Goal: Communication & Community: Share content

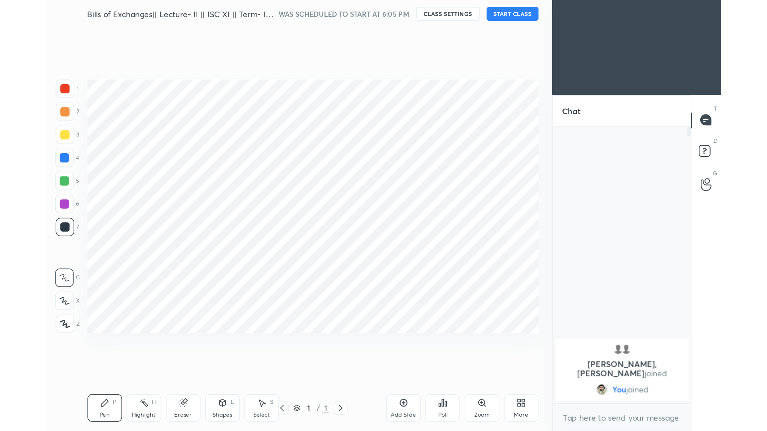
scroll to position [39688, 39617]
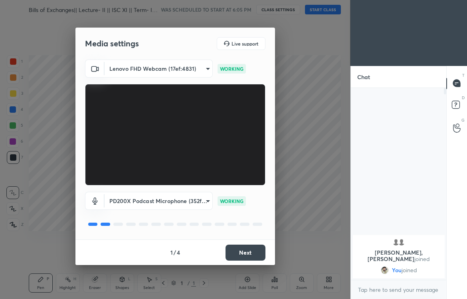
click at [250, 251] on button "Next" at bounding box center [246, 252] width 40 height 16
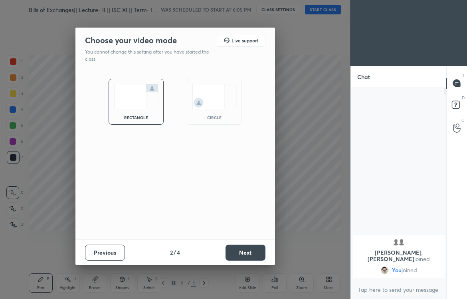
click at [250, 250] on button "Next" at bounding box center [246, 252] width 40 height 16
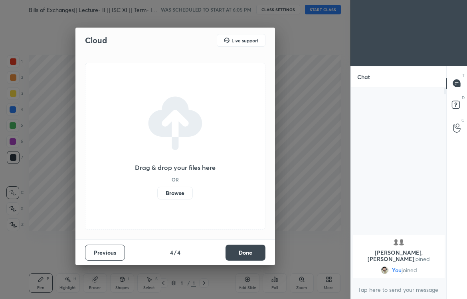
click at [250, 250] on button "Done" at bounding box center [246, 252] width 40 height 16
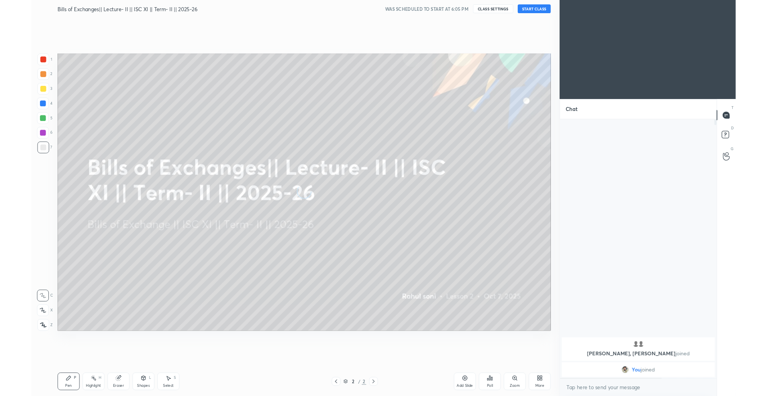
scroll to position [39591, 39393]
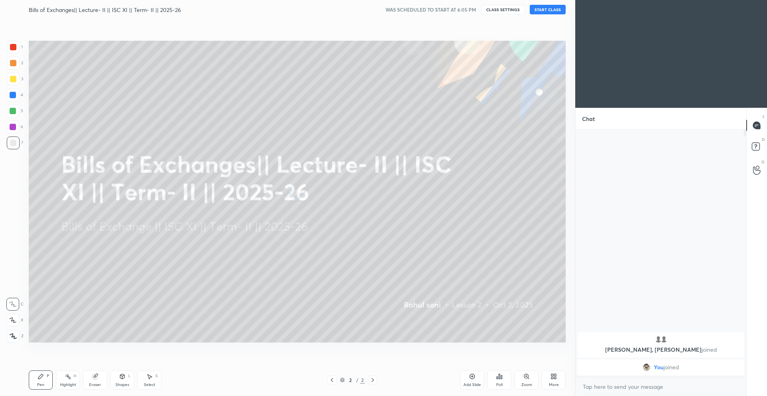
type textarea "x"
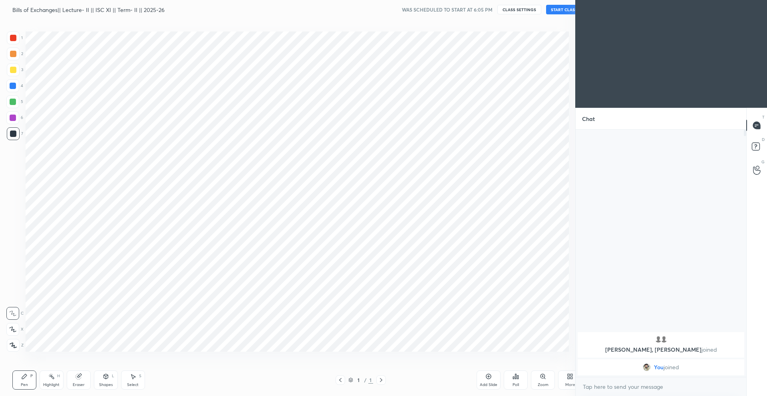
scroll to position [39591, 39393]
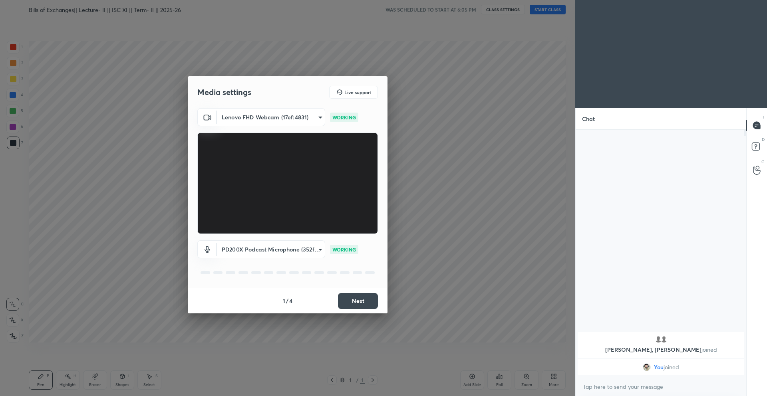
click at [359, 302] on button "Next" at bounding box center [358, 301] width 40 height 16
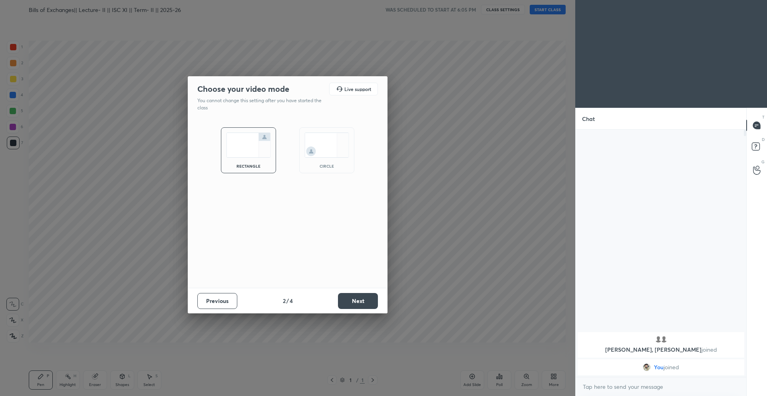
click at [359, 301] on button "Next" at bounding box center [358, 301] width 40 height 16
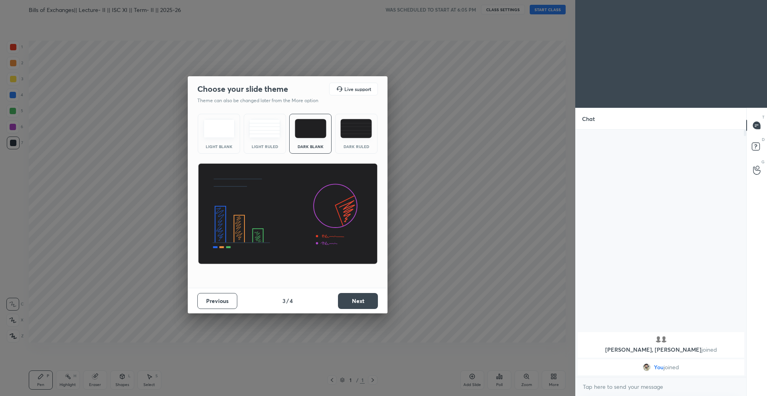
drag, startPoint x: 374, startPoint y: 108, endPoint x: 371, endPoint y: 118, distance: 10.8
click at [373, 113] on div "Choose your slide theme Live support Theme can also be changed later from the M…" at bounding box center [288, 194] width 200 height 237
click at [363, 129] on img at bounding box center [356, 128] width 32 height 19
click at [357, 295] on button "Next" at bounding box center [358, 301] width 40 height 16
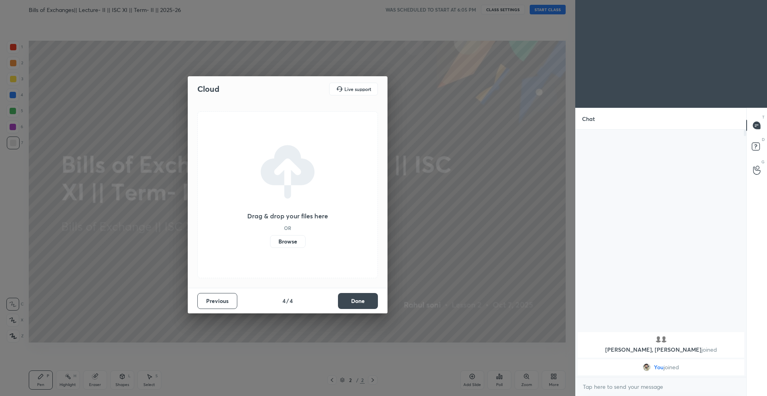
click at [354, 294] on button "Done" at bounding box center [358, 301] width 40 height 16
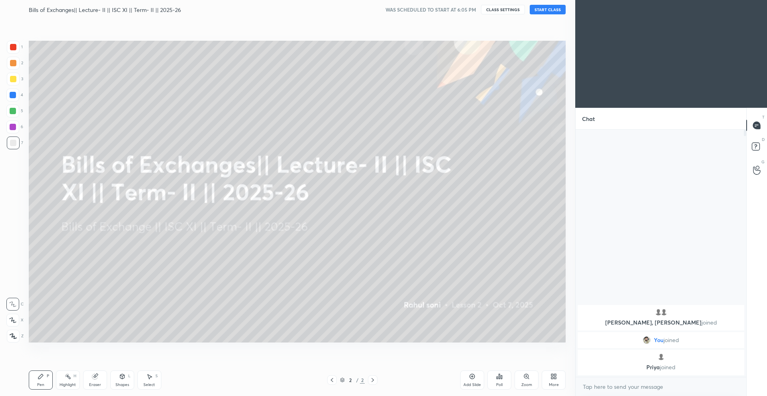
click at [544, 11] on button "START CLASS" at bounding box center [548, 10] width 36 height 10
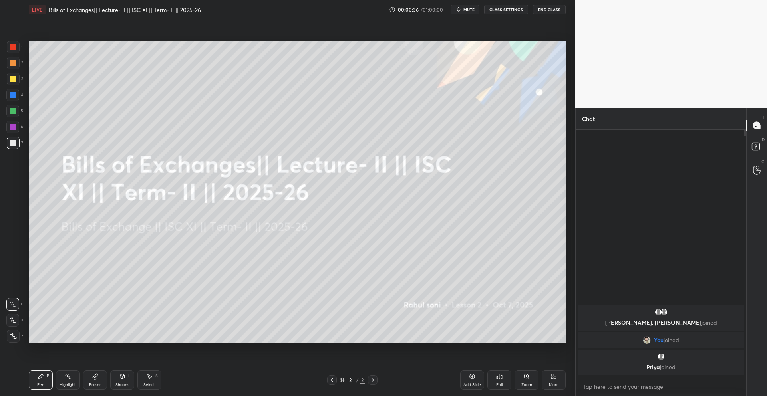
click at [546, 381] on div "More" at bounding box center [554, 380] width 24 height 19
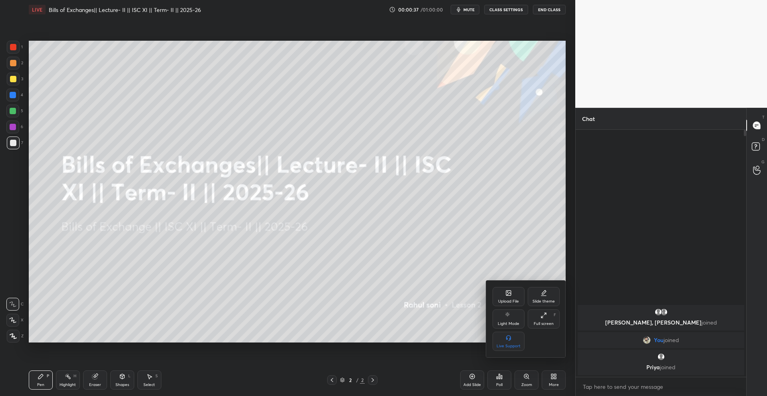
click at [507, 296] on icon at bounding box center [508, 293] width 6 height 6
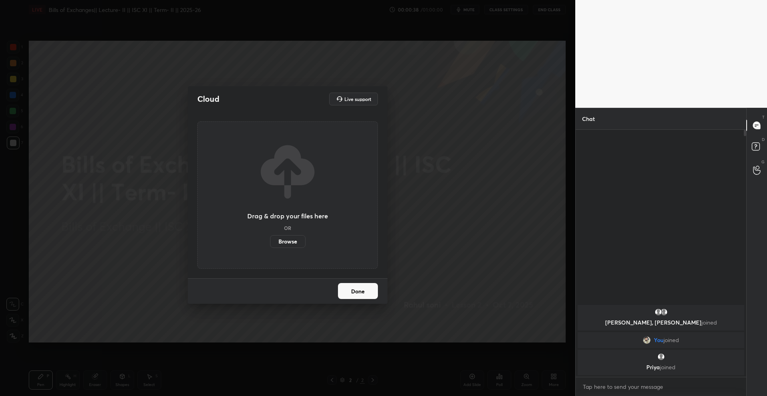
click at [281, 245] on label "Browse" at bounding box center [288, 241] width 36 height 13
click at [270, 245] on input "Browse" at bounding box center [270, 241] width 0 height 13
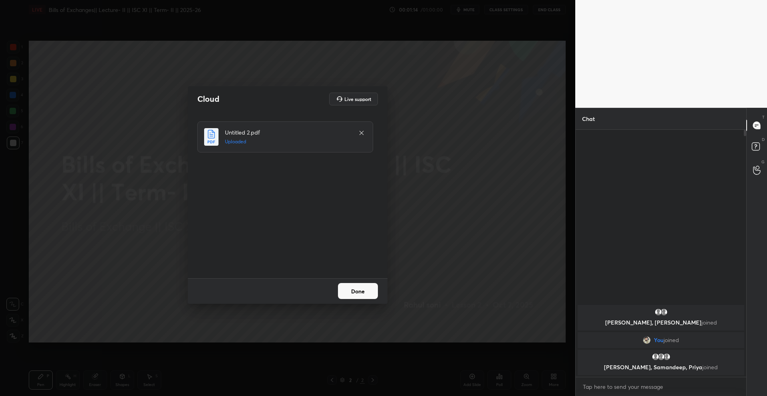
click at [356, 293] on button "Done" at bounding box center [358, 291] width 40 height 16
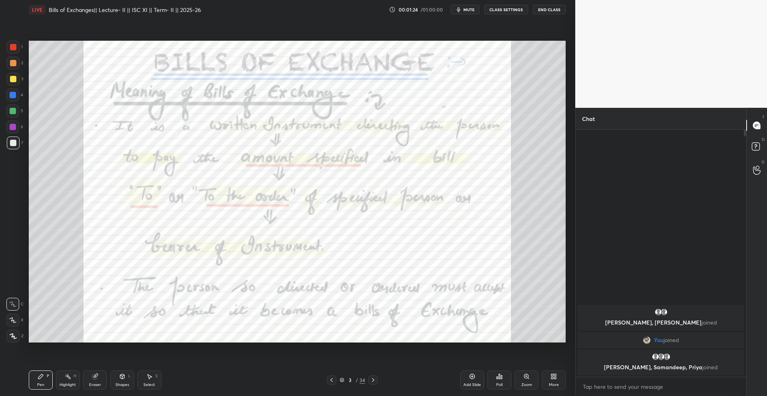
click at [14, 339] on div at bounding box center [13, 336] width 13 height 13
click at [373, 381] on icon at bounding box center [373, 380] width 6 height 6
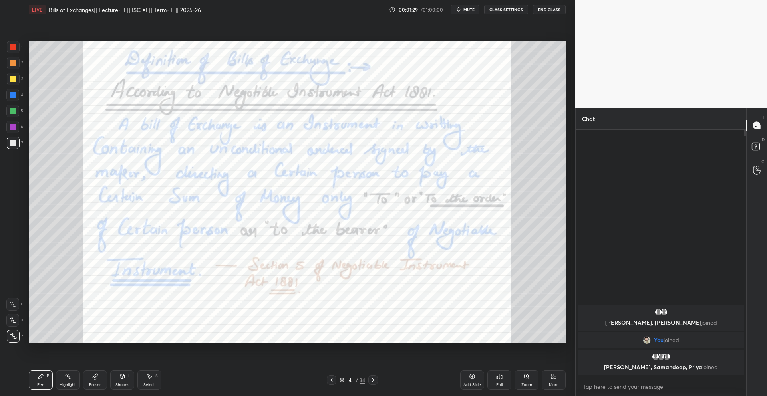
click at [371, 379] on icon at bounding box center [373, 380] width 6 height 6
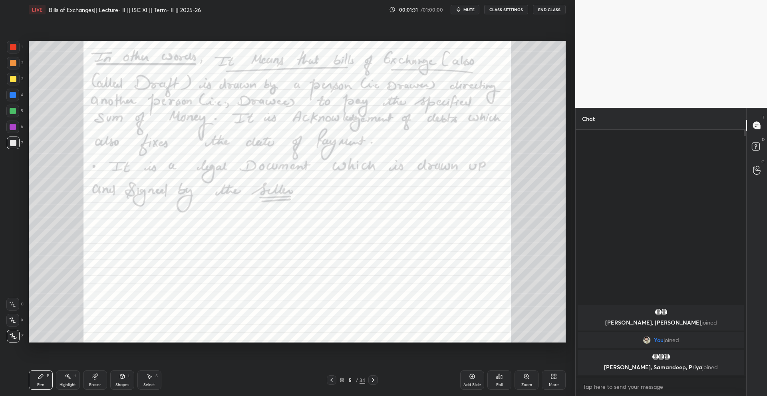
click at [370, 380] on icon at bounding box center [373, 380] width 6 height 6
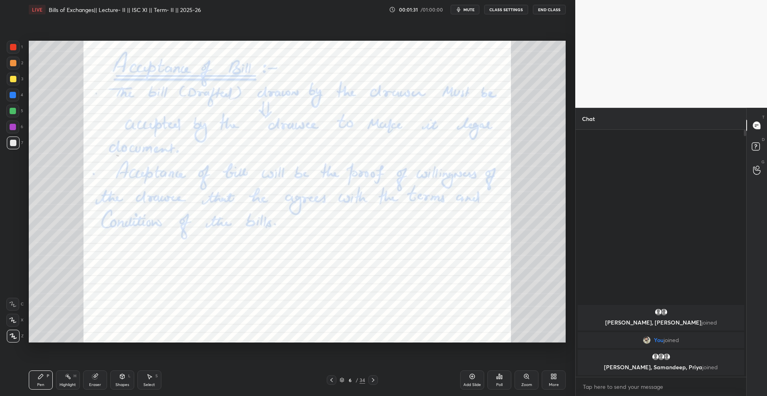
click at [370, 380] on icon at bounding box center [373, 380] width 6 height 6
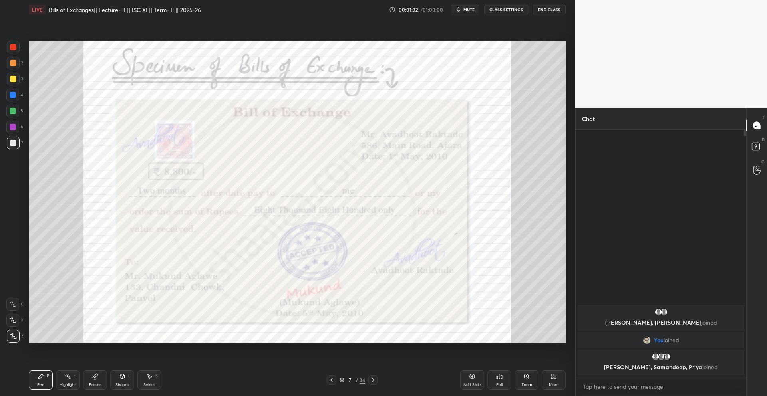
click at [370, 380] on icon at bounding box center [373, 380] width 6 height 6
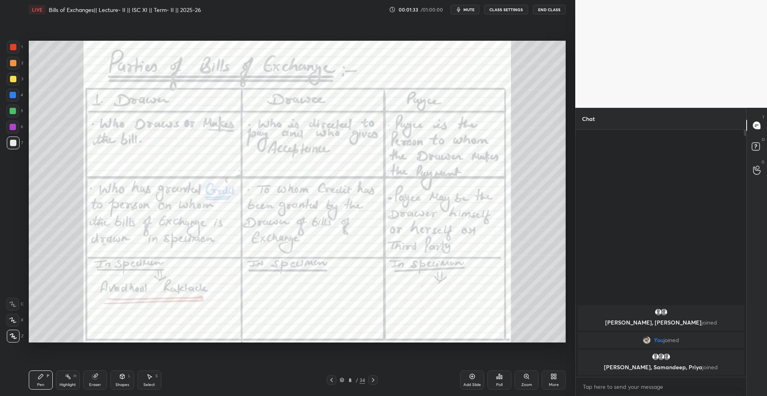
click at [374, 381] on icon at bounding box center [373, 380] width 6 height 6
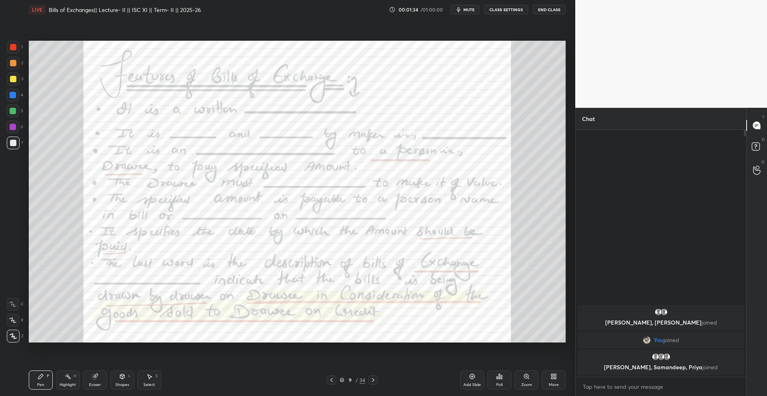
click at [375, 381] on icon at bounding box center [373, 380] width 6 height 6
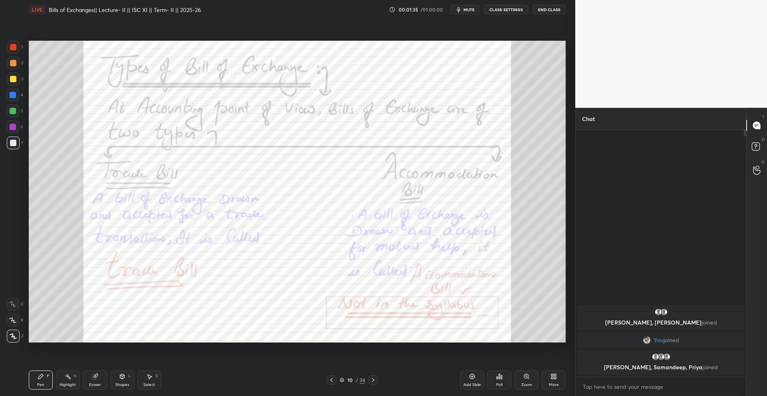
click at [376, 379] on div at bounding box center [373, 380] width 10 height 10
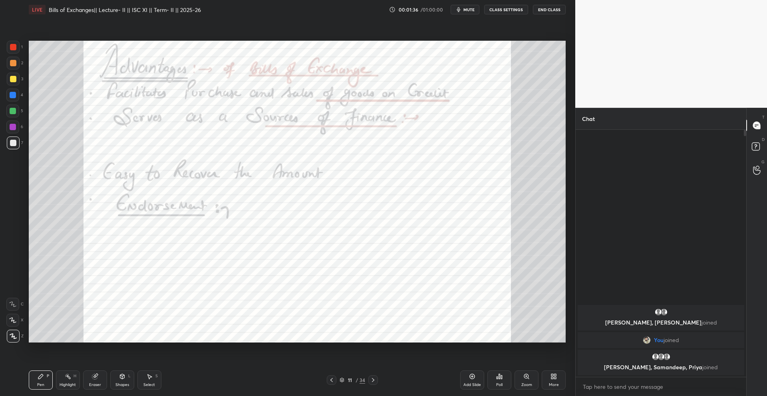
click at [377, 380] on div at bounding box center [373, 380] width 10 height 10
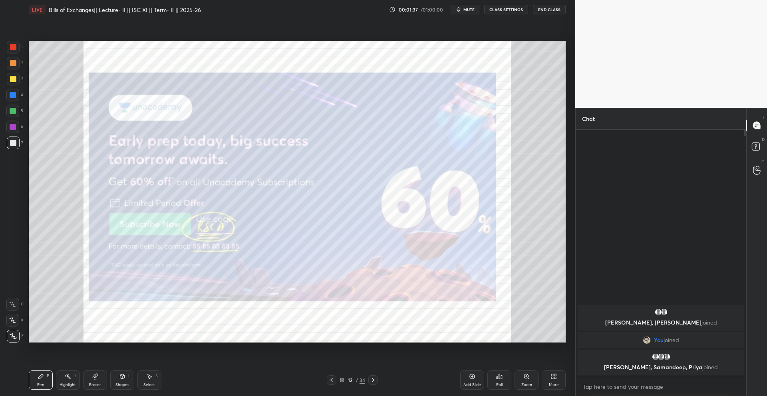
click at [329, 379] on icon at bounding box center [331, 380] width 6 height 6
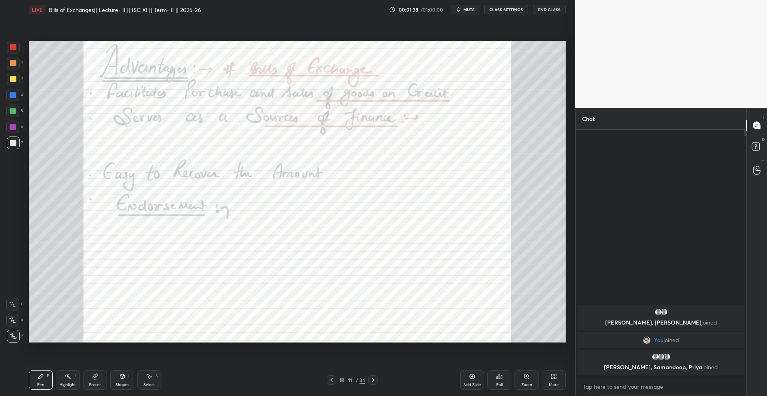
click at [335, 380] on div at bounding box center [332, 380] width 10 height 10
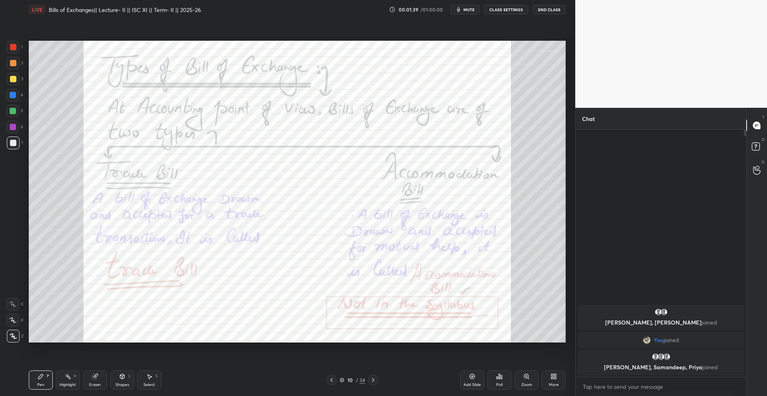
click at [373, 380] on icon at bounding box center [373, 380] width 2 height 4
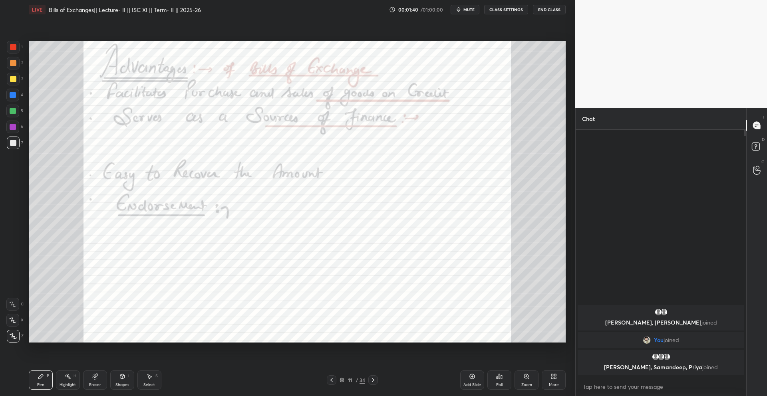
click at [373, 380] on icon at bounding box center [373, 380] width 2 height 4
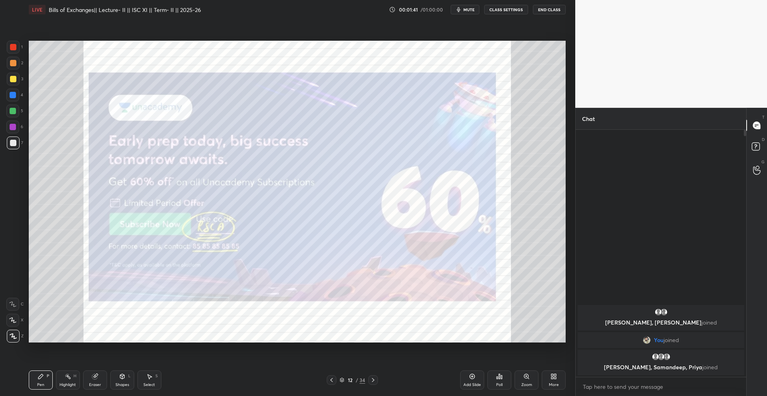
click at [374, 380] on icon at bounding box center [373, 380] width 6 height 6
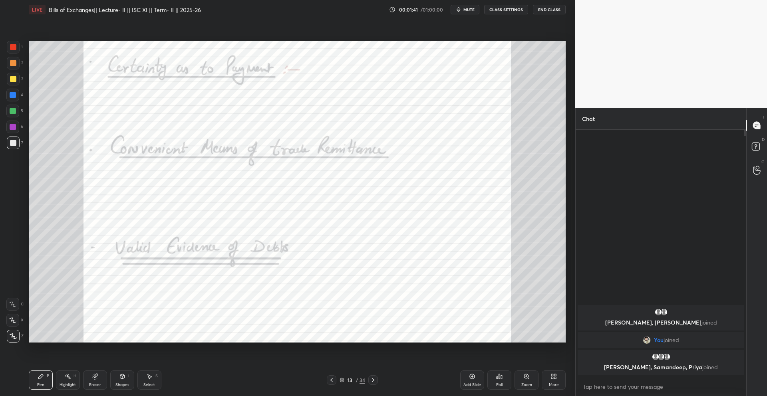
click at [374, 380] on icon at bounding box center [373, 380] width 6 height 6
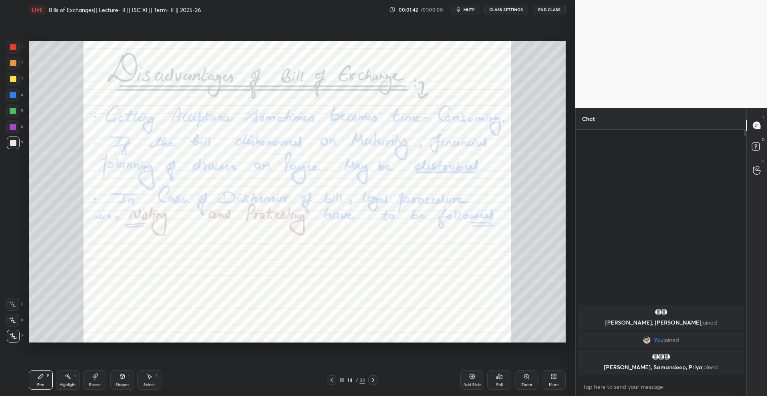
click at [329, 382] on icon at bounding box center [331, 380] width 6 height 6
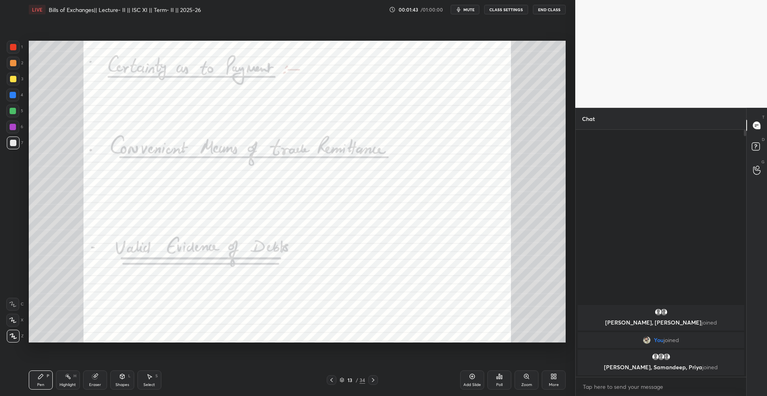
click at [329, 382] on icon at bounding box center [331, 380] width 6 height 6
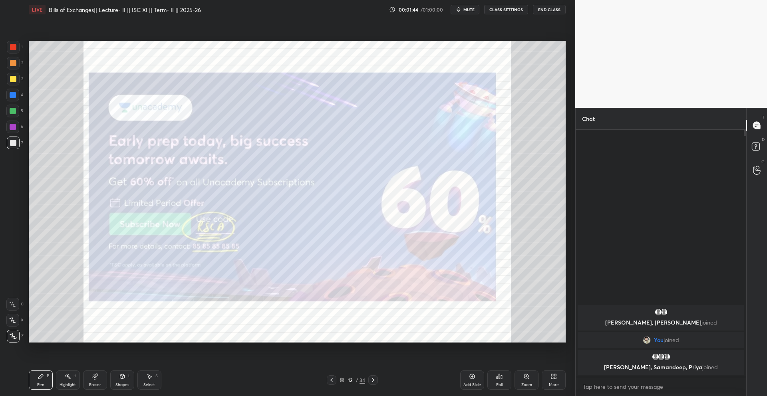
click at [332, 382] on icon at bounding box center [331, 380] width 6 height 6
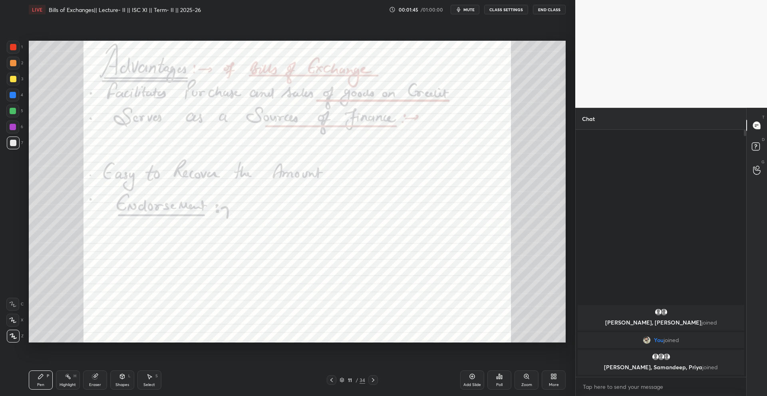
click at [368, 379] on div at bounding box center [373, 380] width 10 height 10
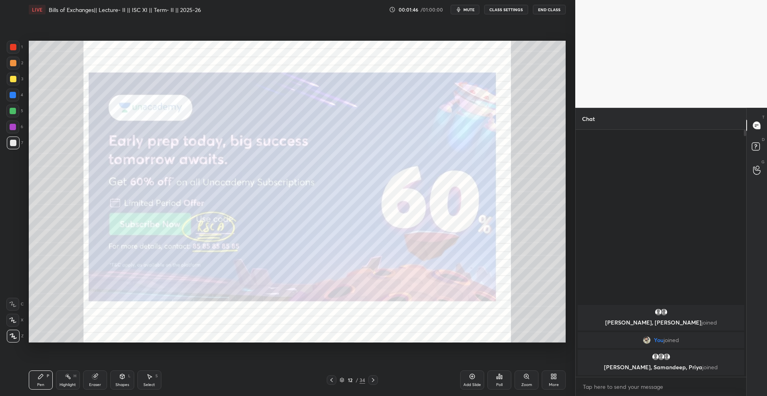
click at [367, 379] on div "12 / 34" at bounding box center [352, 380] width 51 height 10
click at [373, 380] on icon at bounding box center [373, 380] width 6 height 6
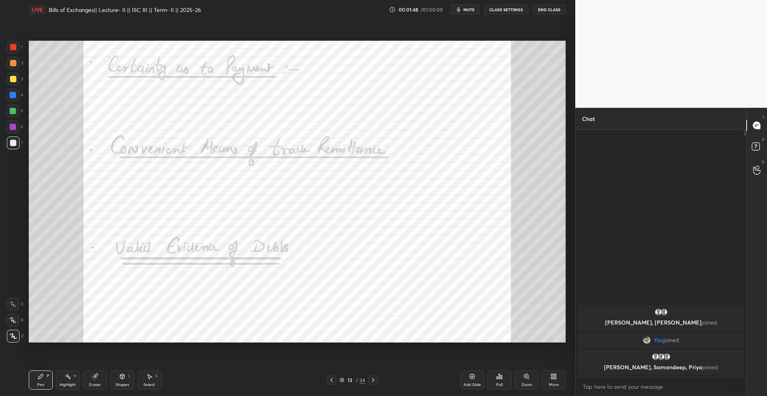
click at [374, 380] on icon at bounding box center [373, 380] width 6 height 6
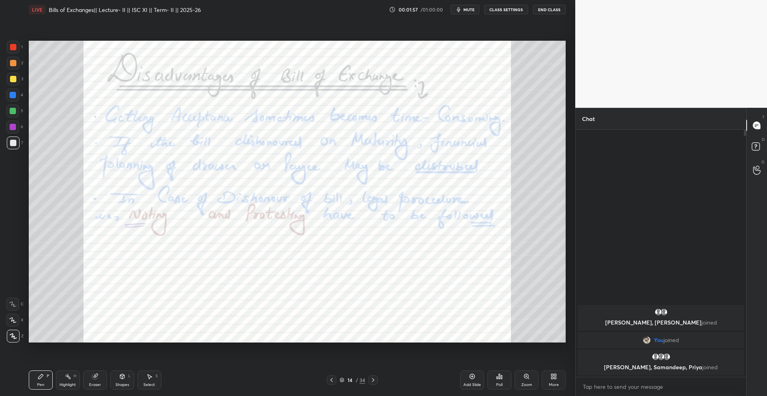
click at [374, 383] on div at bounding box center [373, 380] width 10 height 10
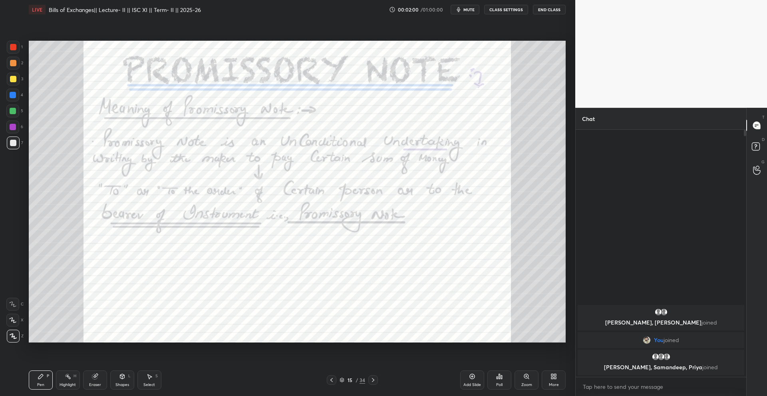
click at [10, 52] on div at bounding box center [13, 47] width 13 height 13
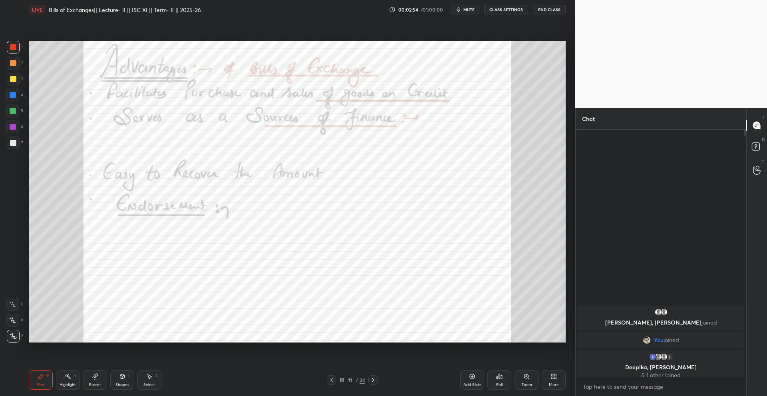
scroll to position [3, 3]
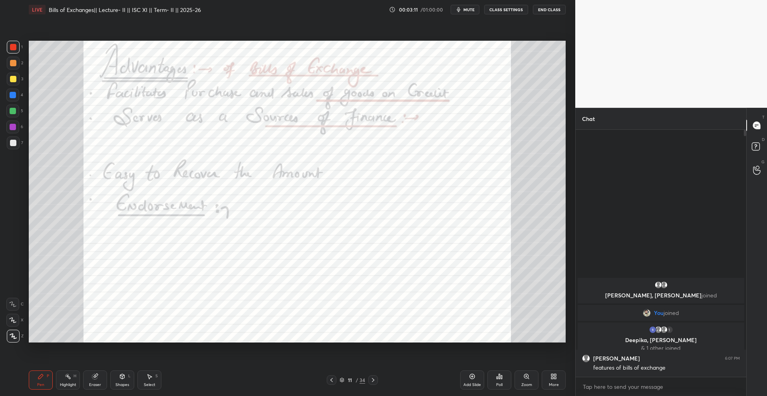
click at [334, 379] on icon at bounding box center [331, 380] width 6 height 6
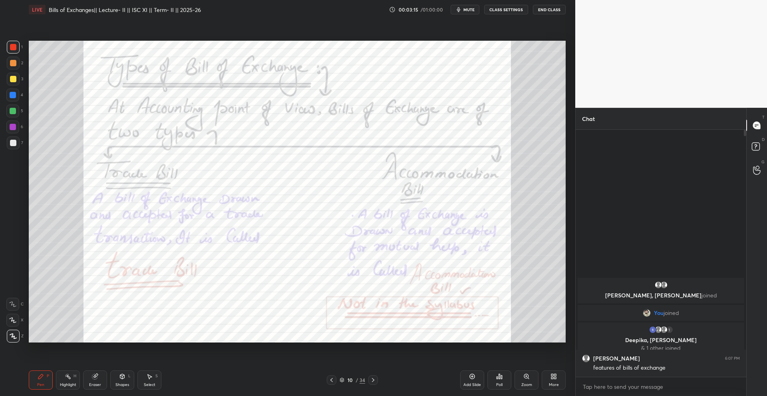
scroll to position [39591, 39393]
click at [552, 381] on div "More" at bounding box center [554, 380] width 24 height 19
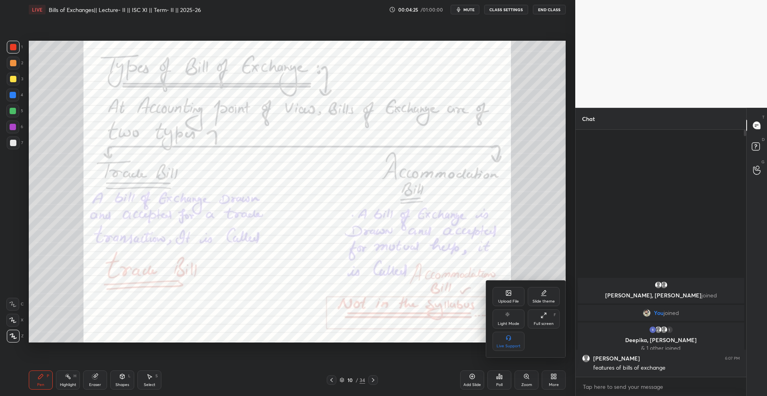
click at [240, 189] on div at bounding box center [383, 198] width 767 height 396
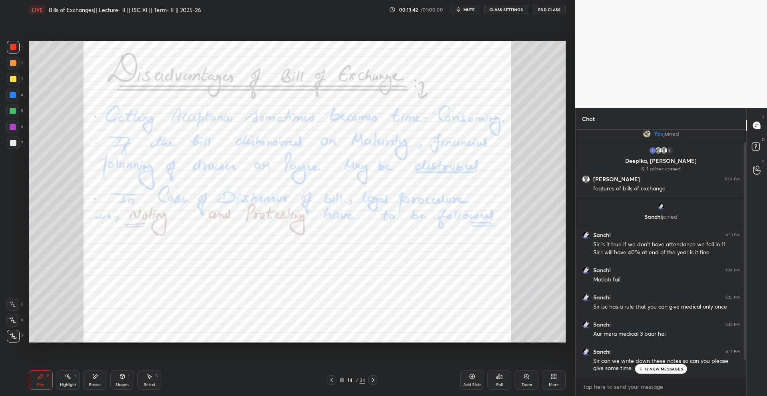
scroll to position [33, 0]
click at [468, 8] on span "mute" at bounding box center [468, 10] width 11 height 6
click at [465, 12] on button "unmute" at bounding box center [464, 10] width 29 height 10
click at [372, 381] on icon at bounding box center [373, 380] width 6 height 6
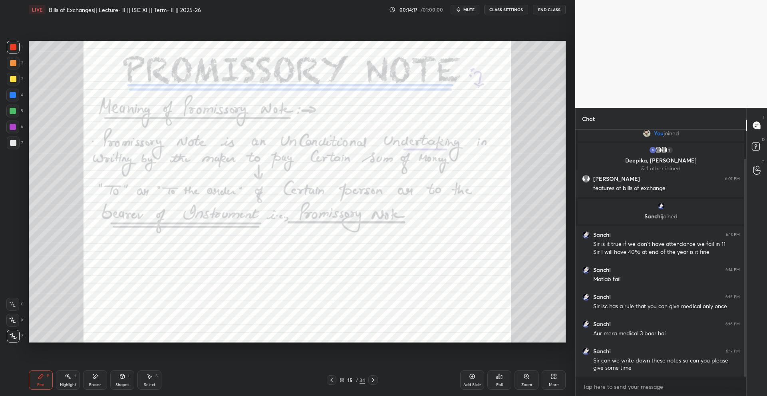
click at [331, 383] on icon at bounding box center [331, 380] width 6 height 6
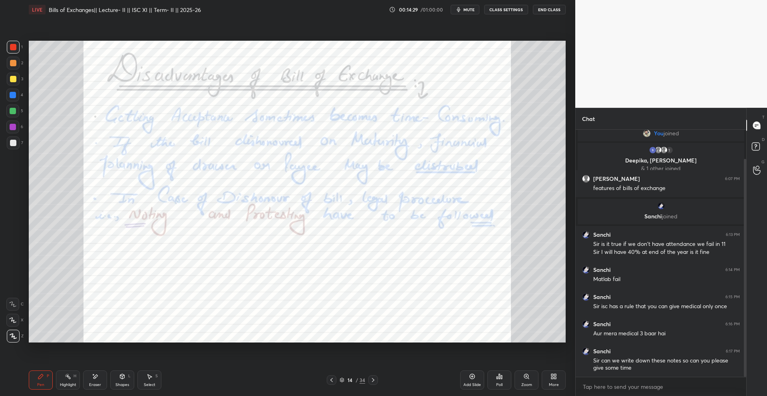
click at [372, 384] on div at bounding box center [373, 380] width 10 height 10
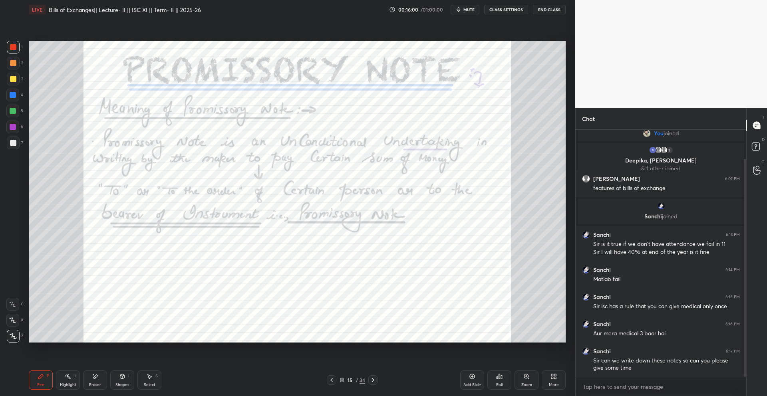
click at [371, 380] on icon at bounding box center [373, 380] width 6 height 6
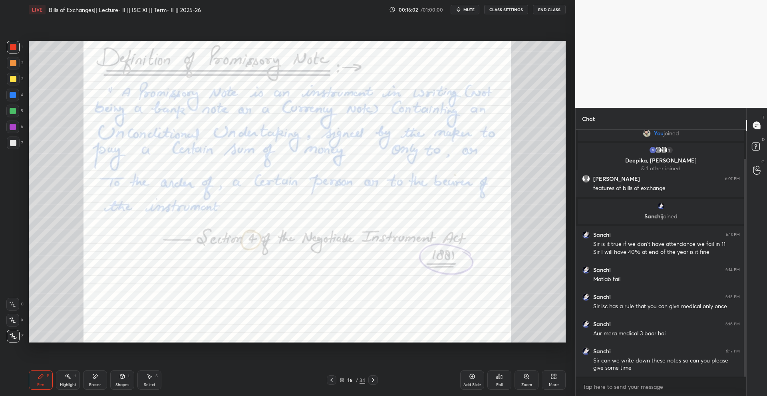
click at [123, 37] on div "Setting up your live class Poll for secs No correct answer Start poll" at bounding box center [297, 191] width 543 height 345
click at [330, 58] on div "Setting up your live class Poll for secs No correct answer Start poll" at bounding box center [297, 191] width 543 height 345
click at [330, 382] on icon at bounding box center [331, 380] width 6 height 6
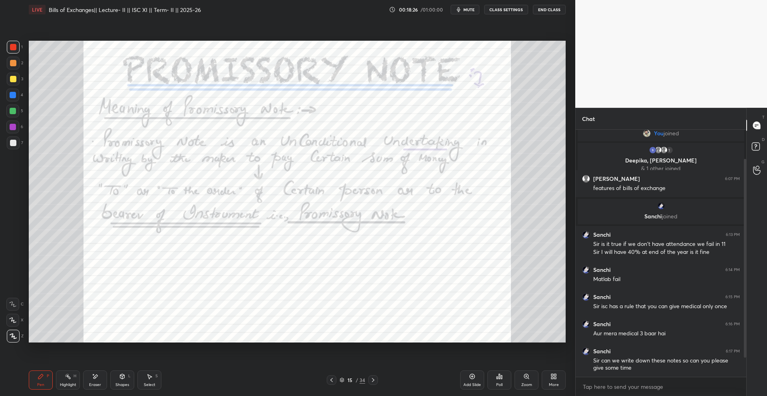
scroll to position [60, 0]
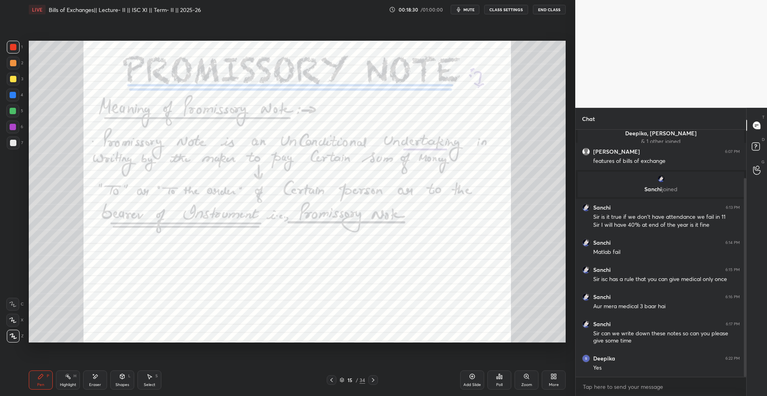
click at [372, 380] on icon at bounding box center [373, 380] width 6 height 6
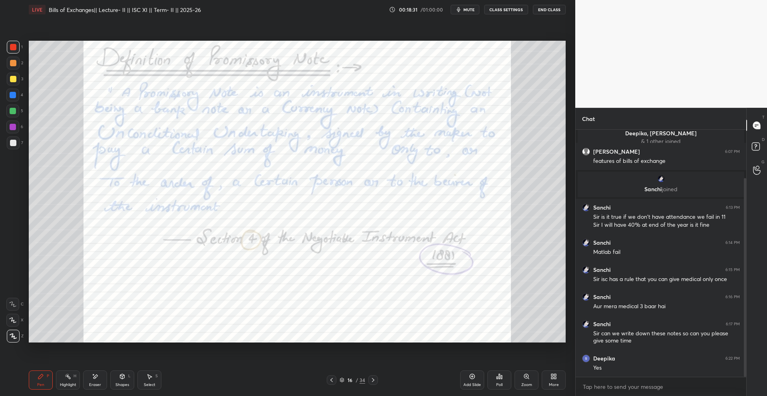
click at [374, 380] on icon at bounding box center [373, 380] width 6 height 6
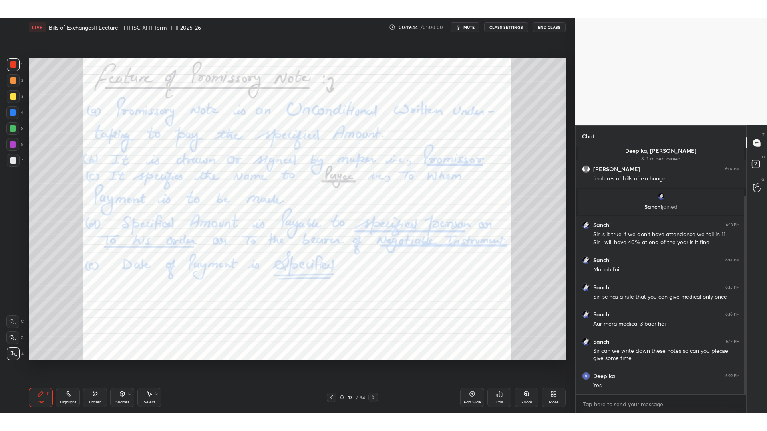
scroll to position [95, 0]
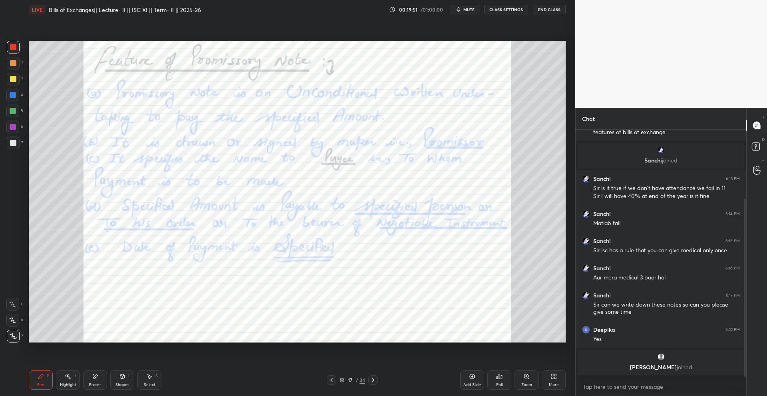
click at [373, 379] on icon at bounding box center [373, 380] width 6 height 6
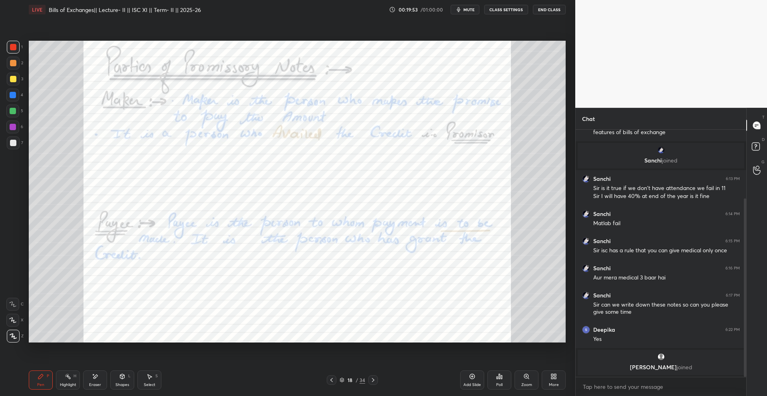
click at [127, 40] on div "Setting up your live class Poll for secs No correct answer Start poll" at bounding box center [297, 191] width 543 height 345
click at [373, 383] on icon at bounding box center [373, 380] width 6 height 6
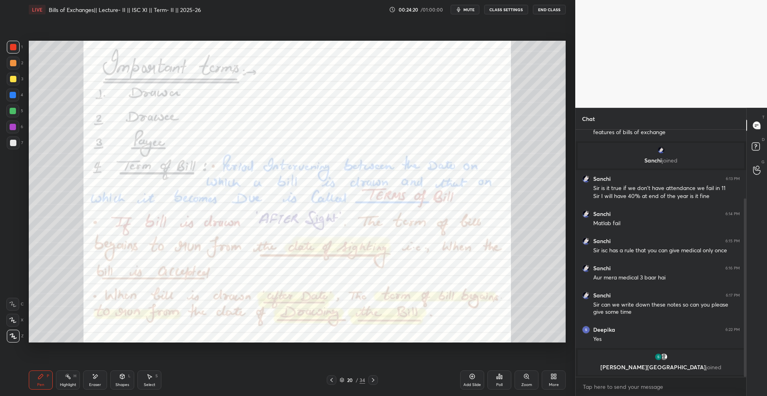
click at [470, 379] on icon at bounding box center [472, 376] width 6 height 6
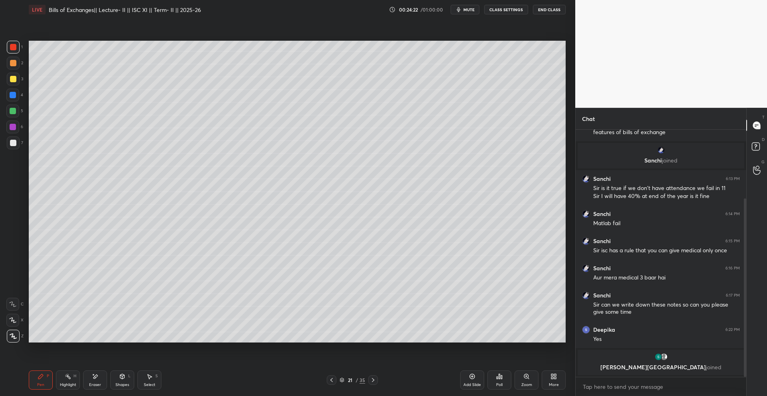
click at [16, 79] on div at bounding box center [13, 79] width 6 height 6
click at [330, 380] on icon at bounding box center [331, 380] width 6 height 6
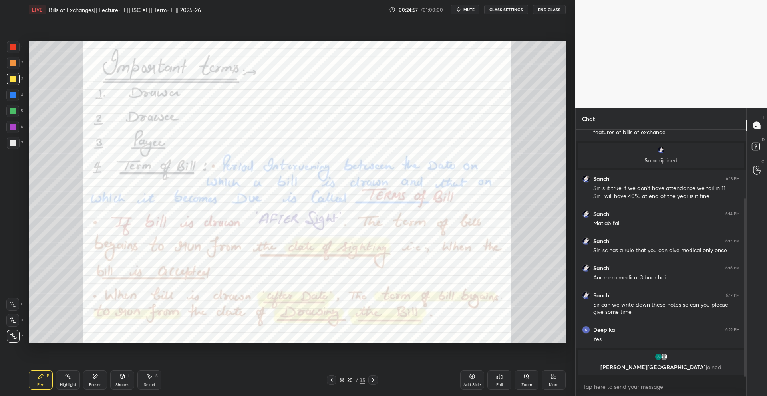
click at [7, 52] on div at bounding box center [13, 47] width 13 height 13
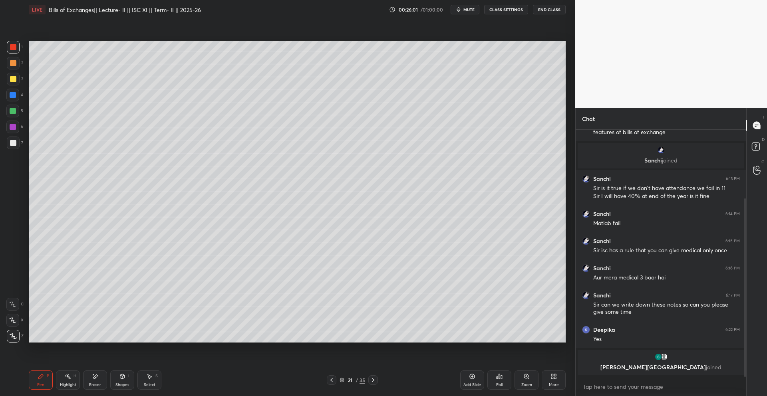
click at [332, 380] on icon at bounding box center [331, 380] width 6 height 6
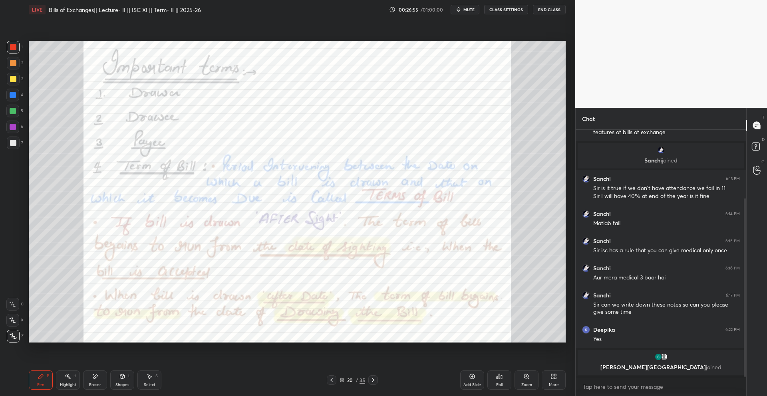
click at [370, 382] on icon at bounding box center [373, 380] width 6 height 6
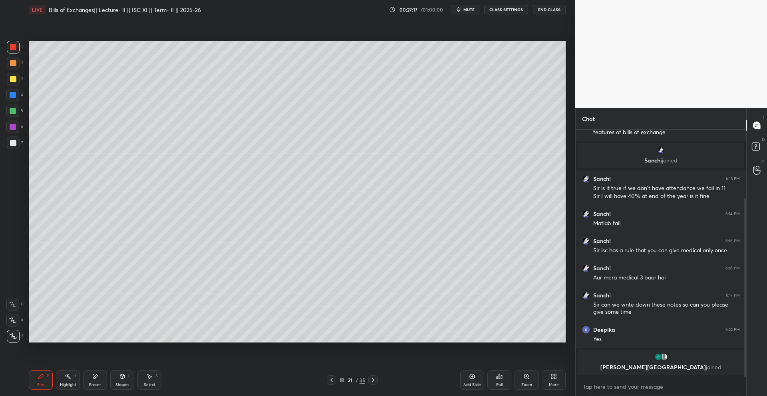
click at [331, 380] on icon at bounding box center [331, 380] width 6 height 6
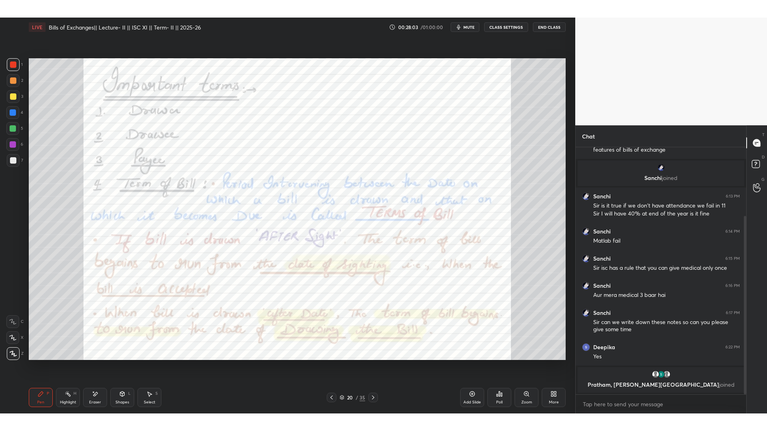
scroll to position [60, 0]
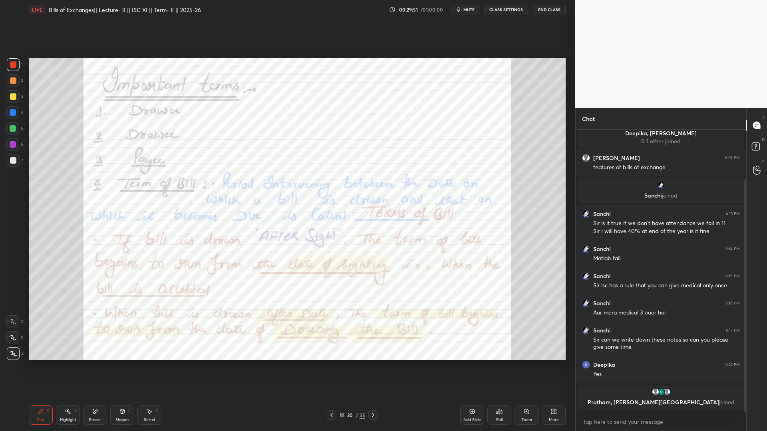
click at [373, 396] on icon at bounding box center [373, 415] width 6 height 6
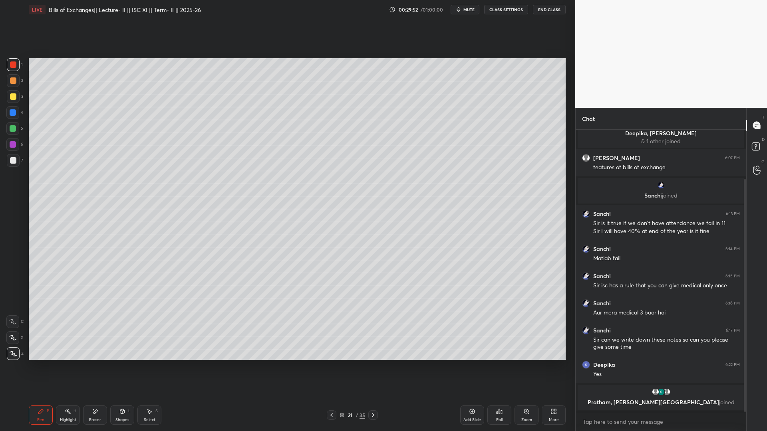
click at [376, 396] on div at bounding box center [373, 416] width 10 height 10
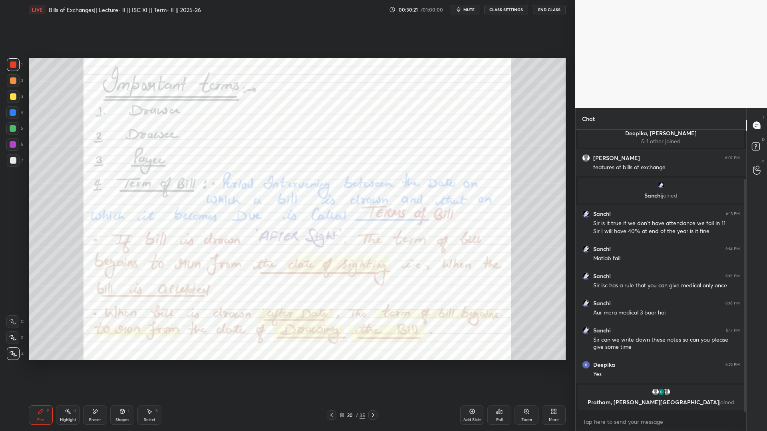
click at [373, 396] on icon at bounding box center [373, 415] width 6 height 6
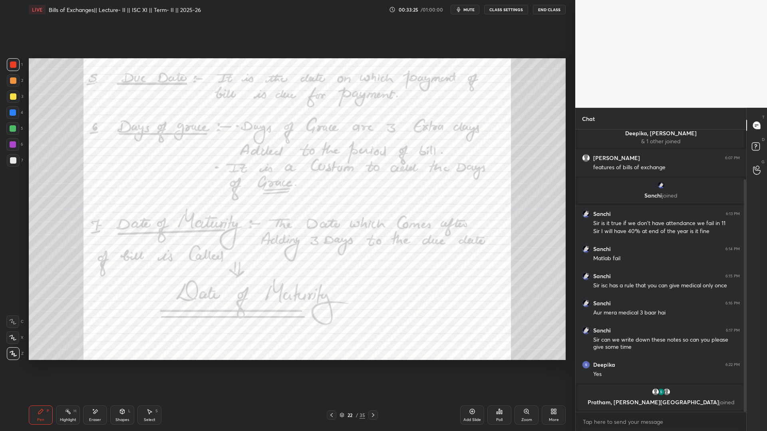
click at [374, 396] on icon at bounding box center [373, 415] width 2 height 4
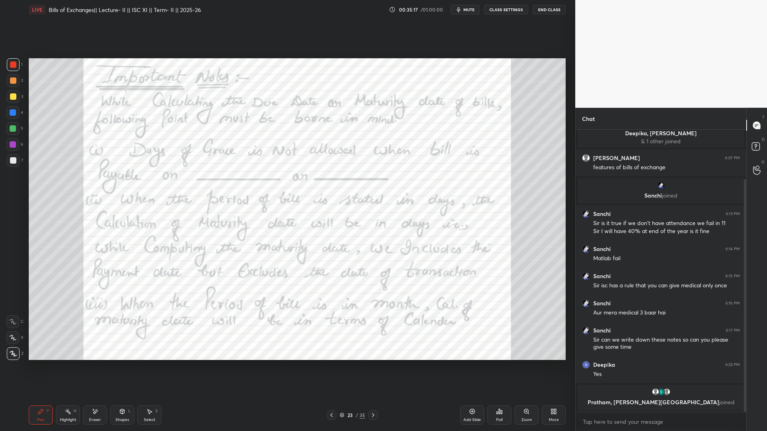
click at [468, 396] on div "Add Slide" at bounding box center [472, 415] width 24 height 19
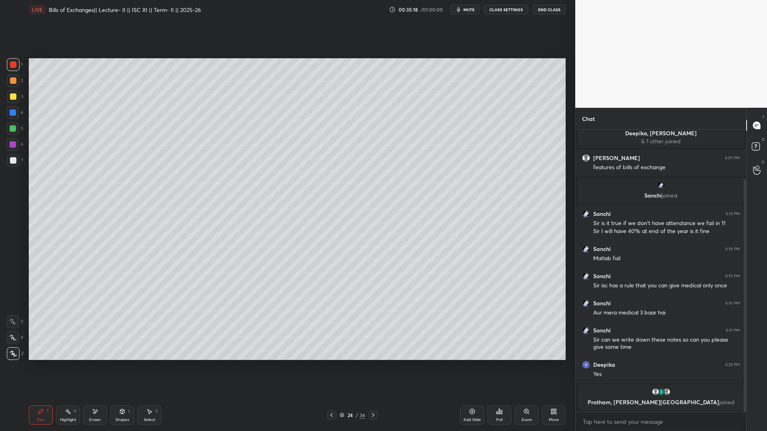
click at [12, 94] on div at bounding box center [13, 96] width 6 height 6
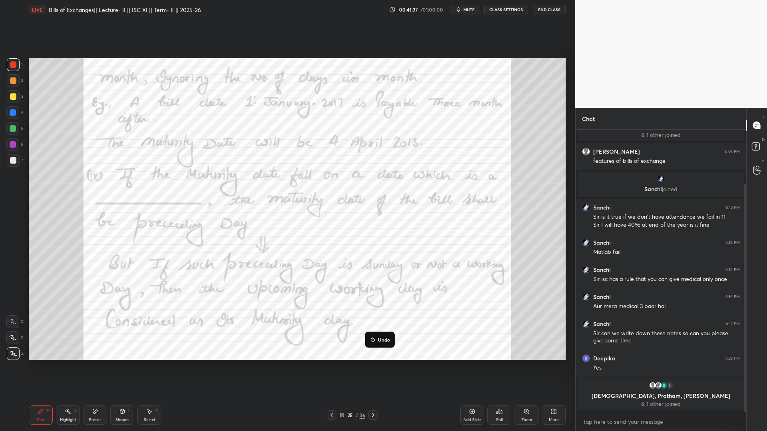
scroll to position [94, 0]
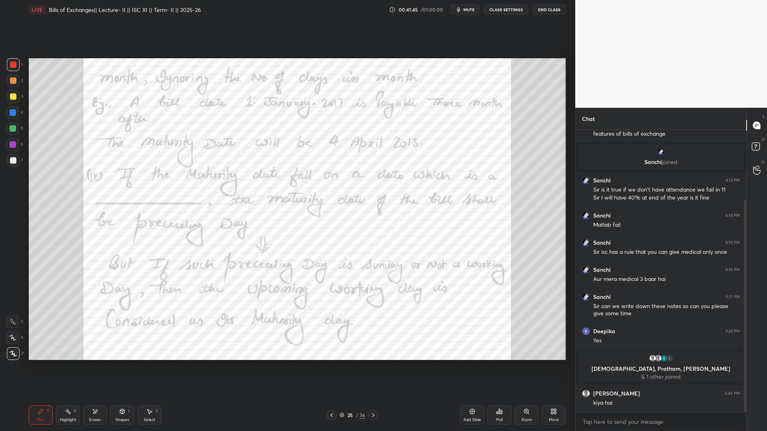
click at [373, 396] on icon at bounding box center [373, 415] width 2 height 4
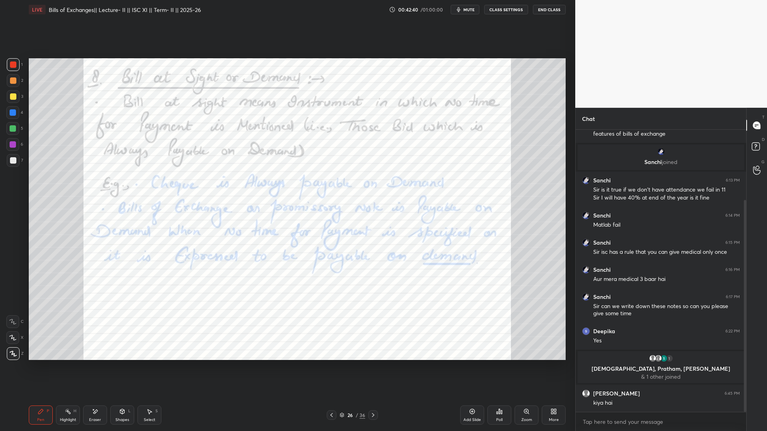
click at [374, 396] on icon at bounding box center [373, 415] width 6 height 6
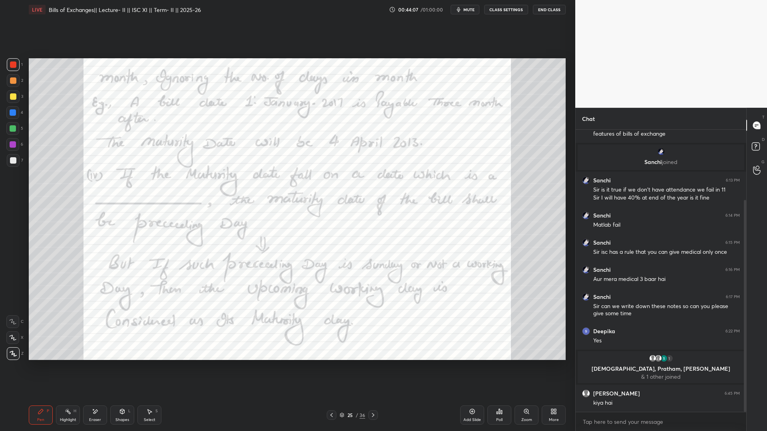
click at [545, 12] on button "End Class" at bounding box center [549, 10] width 33 height 10
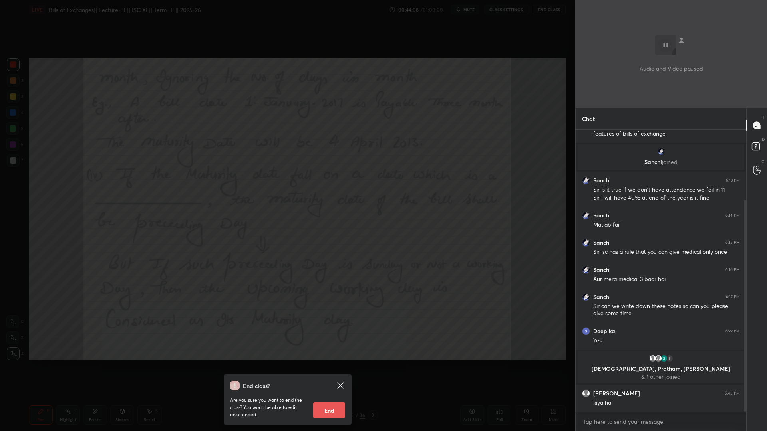
click at [335, 396] on button "End" at bounding box center [329, 411] width 32 height 16
type textarea "x"
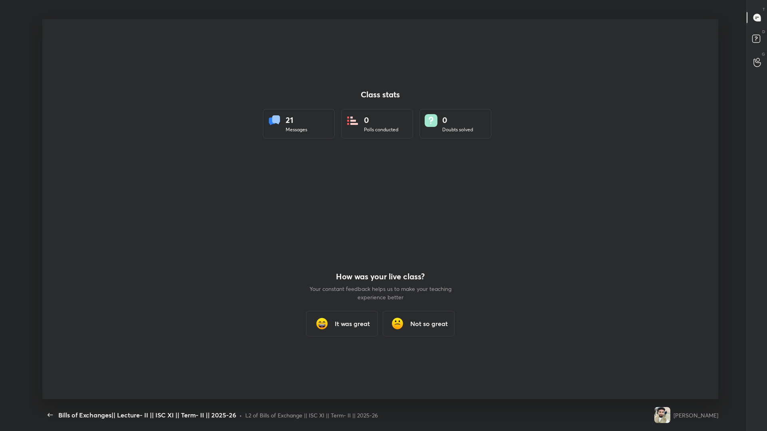
scroll to position [0, 0]
click at [53, 396] on icon "button" at bounding box center [51, 416] width 10 height 10
